Goal: Information Seeking & Learning: Learn about a topic

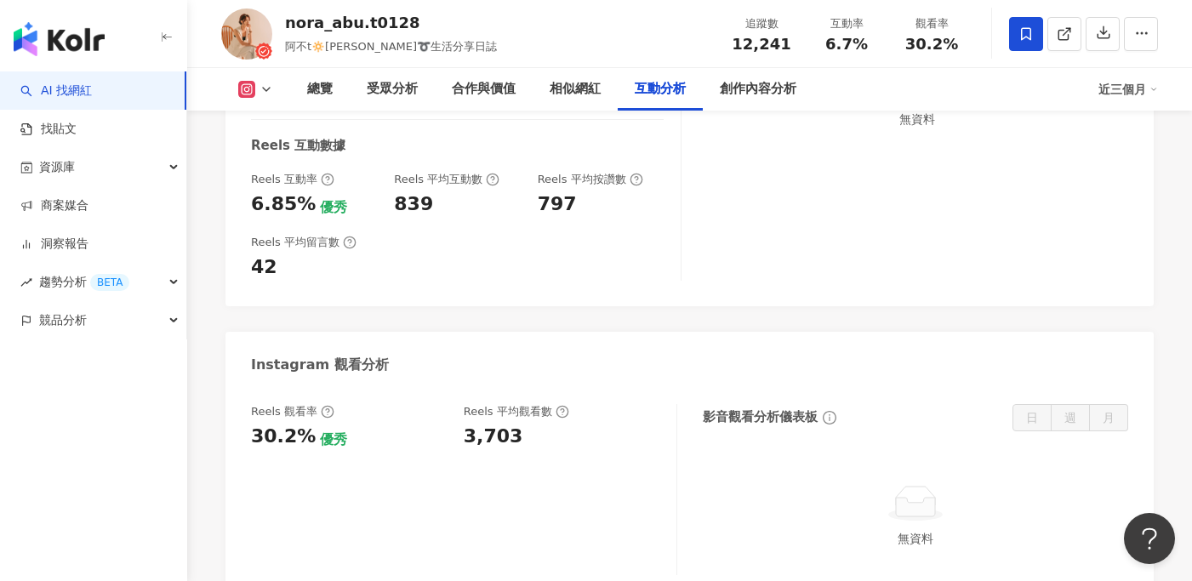
scroll to position [3364, 0]
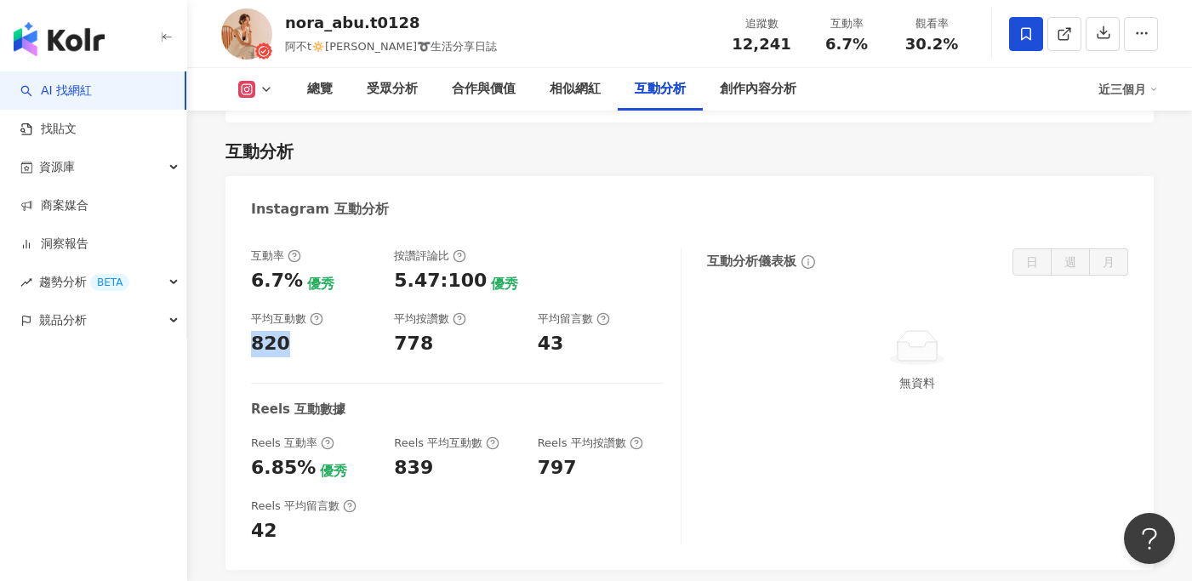
drag, startPoint x: 252, startPoint y: 284, endPoint x: 301, endPoint y: 290, distance: 49.7
click at [301, 331] on div "820" at bounding box center [314, 344] width 126 height 26
copy div "820"
drag, startPoint x: 390, startPoint y: 288, endPoint x: 443, endPoint y: 289, distance: 53.6
click at [443, 289] on div "互動率 6.7% 優秀 按讚評論比 5.47:100 優秀 平均互動數 820 平均按讚數 778 平均留言數 43" at bounding box center [457, 302] width 413 height 109
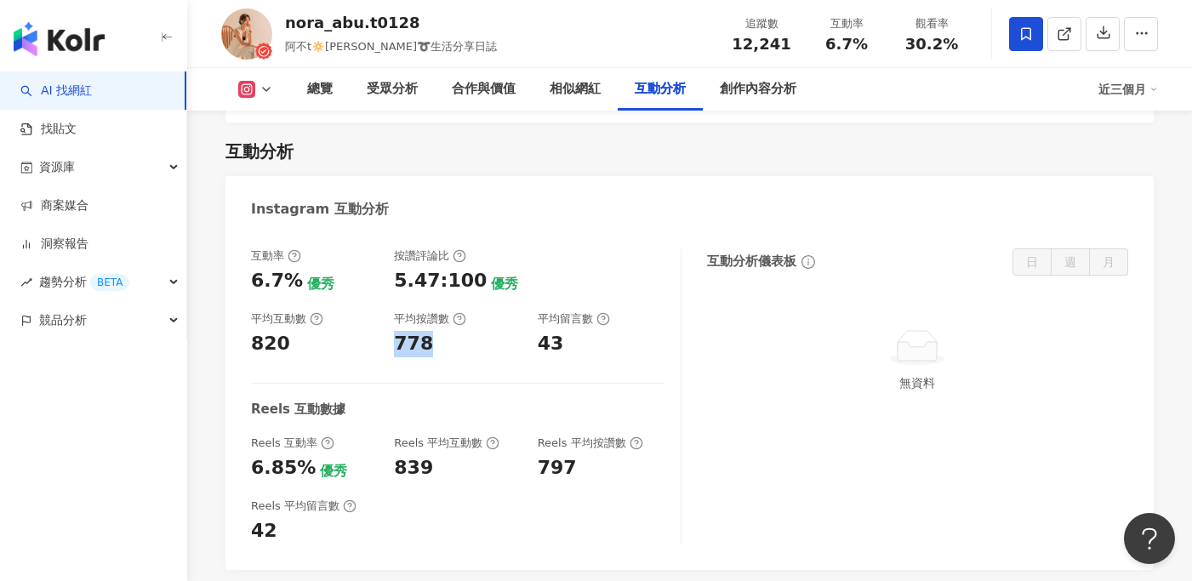
copy div "778"
drag, startPoint x: 538, startPoint y: 283, endPoint x: 573, endPoint y: 288, distance: 36.0
click at [573, 331] on div "43" at bounding box center [601, 344] width 126 height 26
copy div "43"
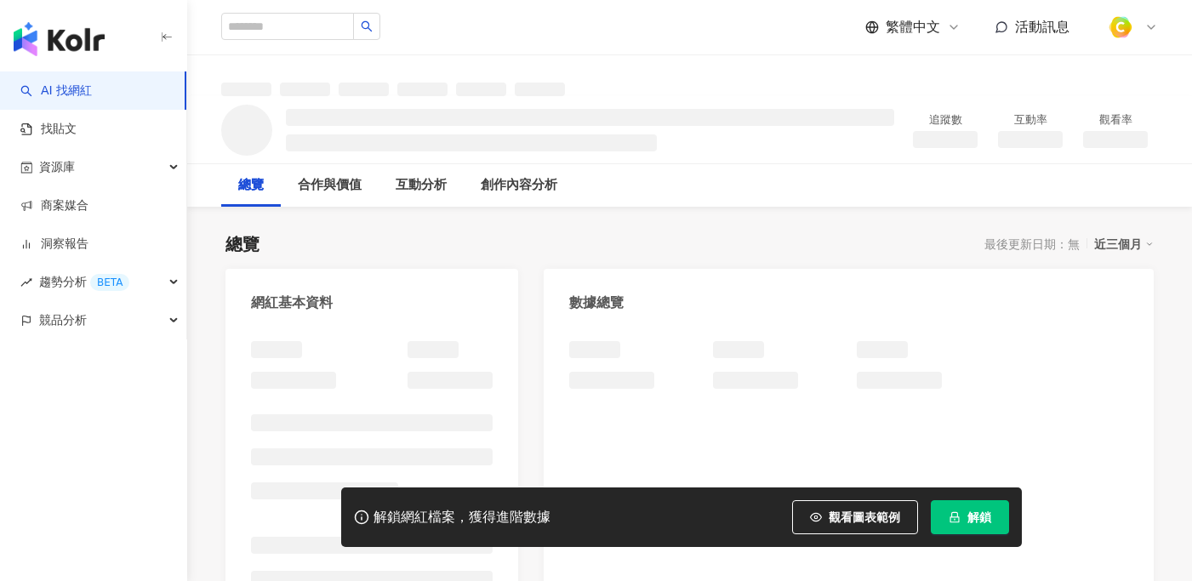
click at [834, 529] on button "觀看圖表範例" at bounding box center [855, 517] width 126 height 34
click at [834, 524] on button "觀看圖表範例" at bounding box center [855, 517] width 126 height 34
